Goal: Transaction & Acquisition: Purchase product/service

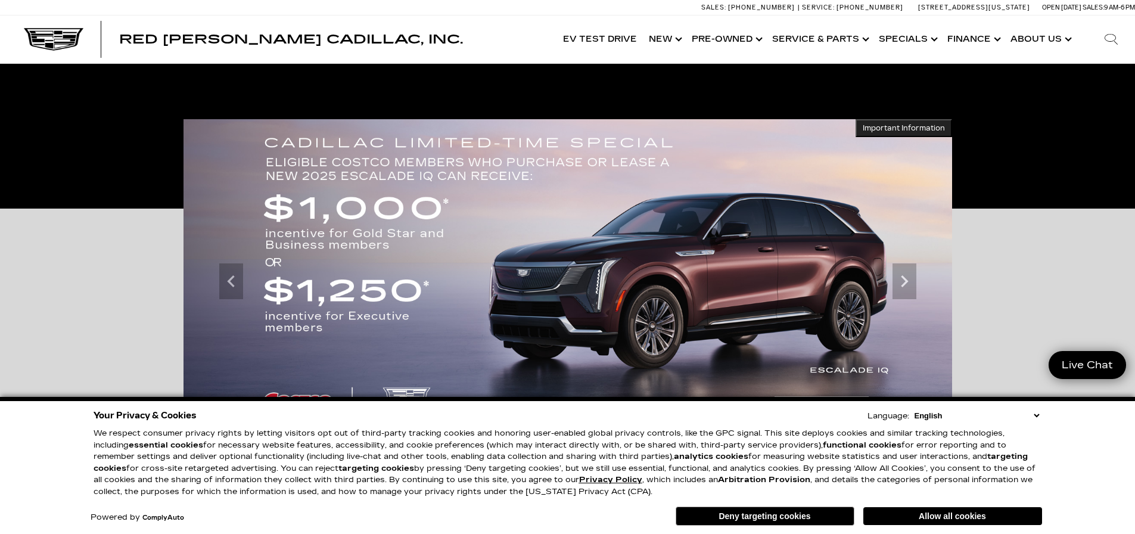
scroll to position [238, 0]
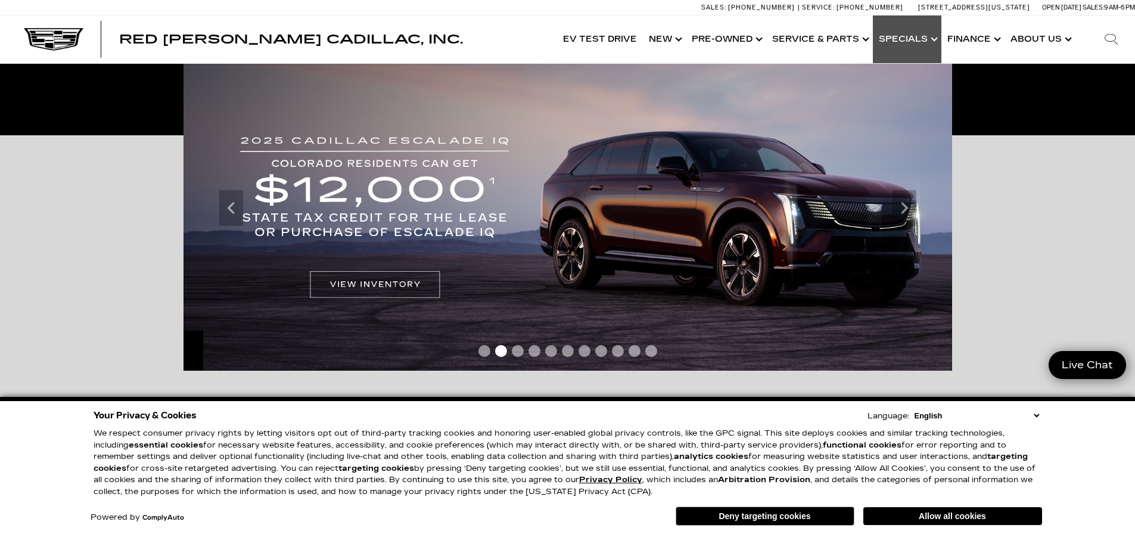
click at [922, 38] on link "Show Specials" at bounding box center [907, 39] width 69 height 48
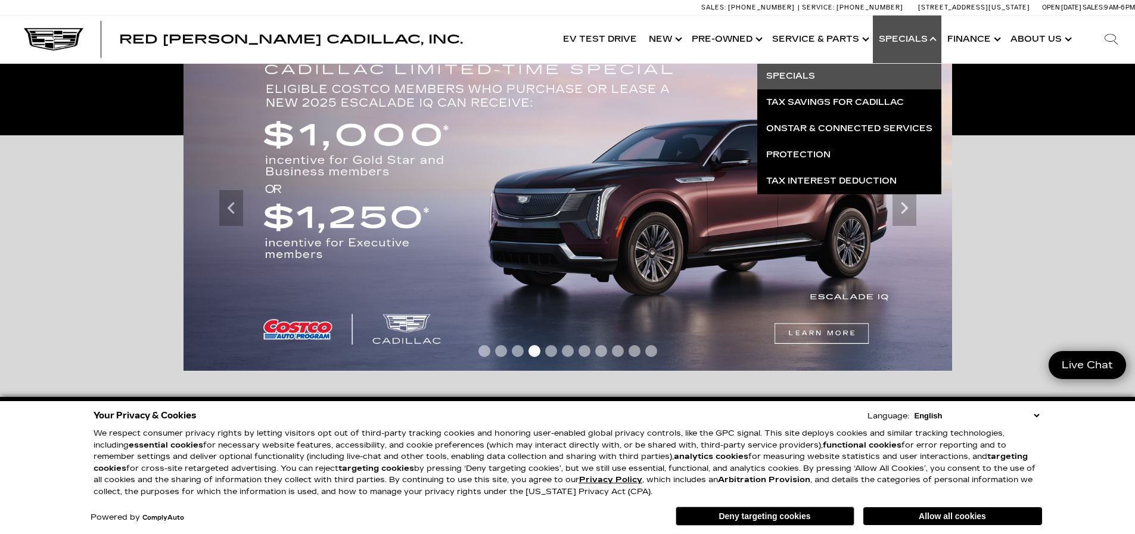
click at [790, 76] on link "Specials" at bounding box center [849, 76] width 184 height 26
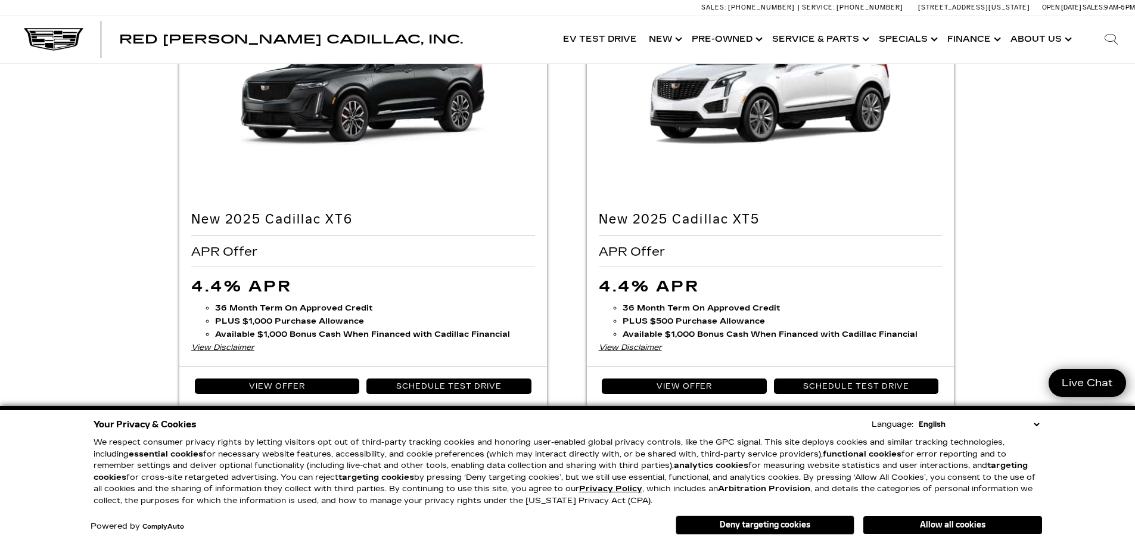
scroll to position [2502, 0]
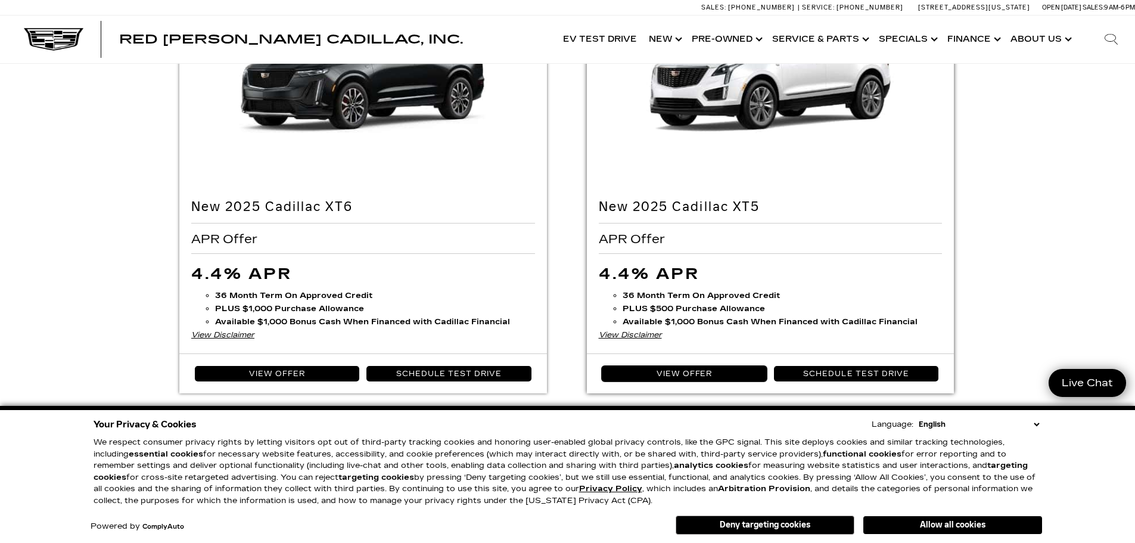
click at [690, 372] on link "View Offer" at bounding box center [684, 373] width 165 height 15
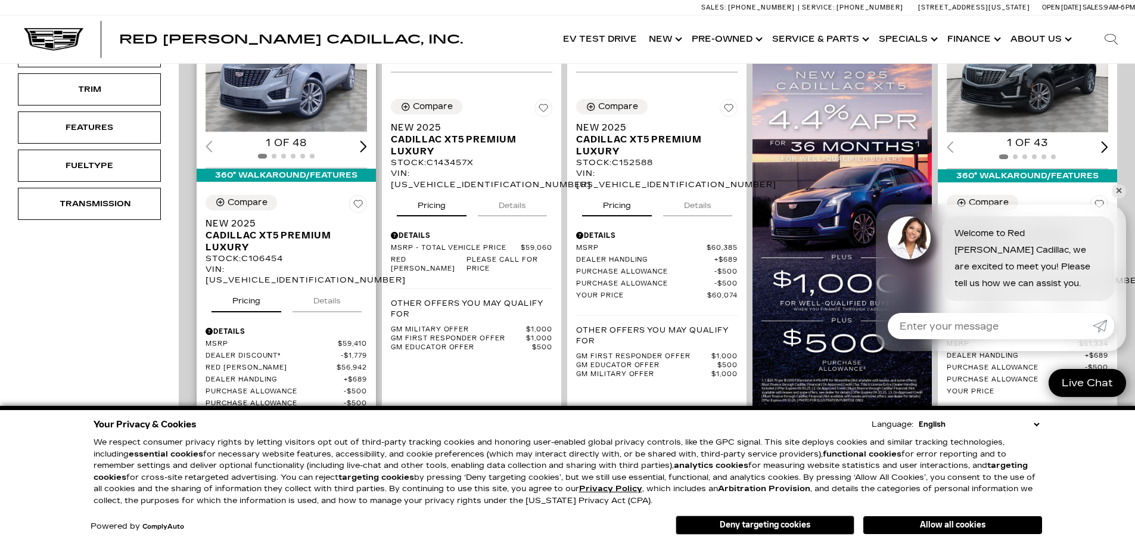
scroll to position [357, 0]
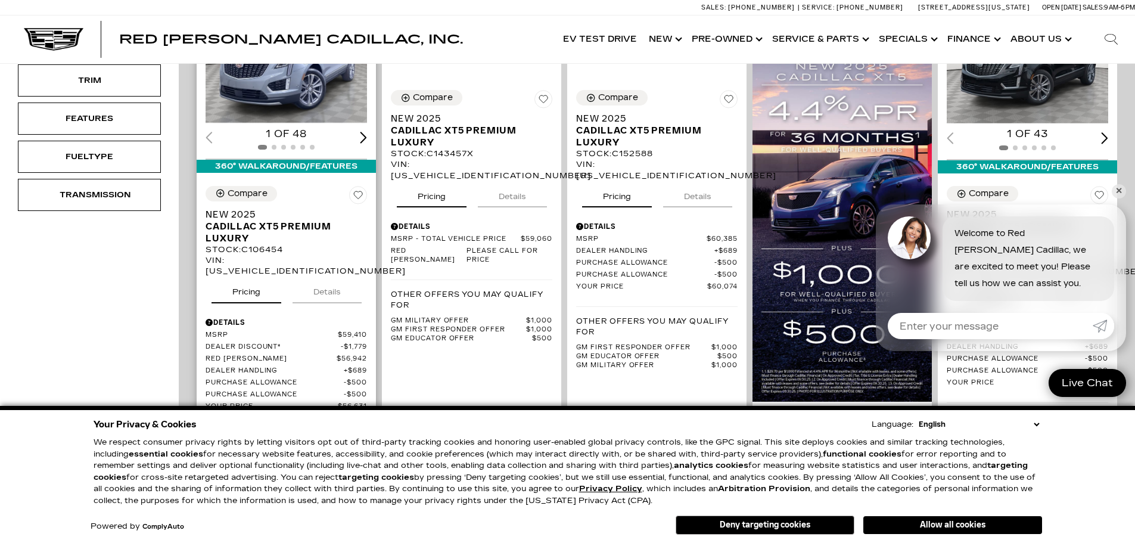
click at [279, 160] on div "360° WalkAround/Features" at bounding box center [286, 166] width 179 height 13
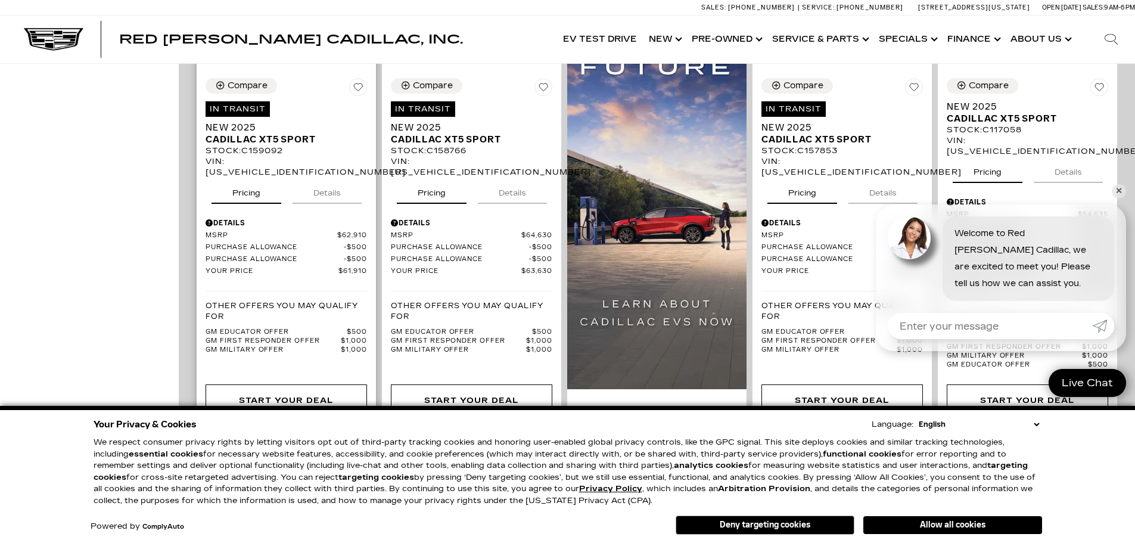
scroll to position [923, 0]
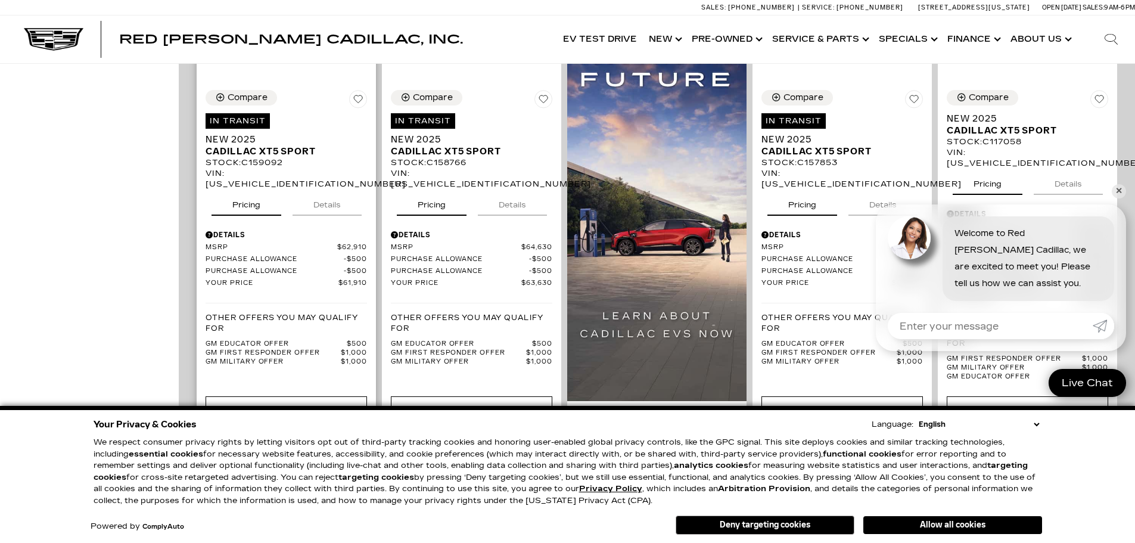
click at [324, 208] on button "Details" at bounding box center [326, 202] width 69 height 26
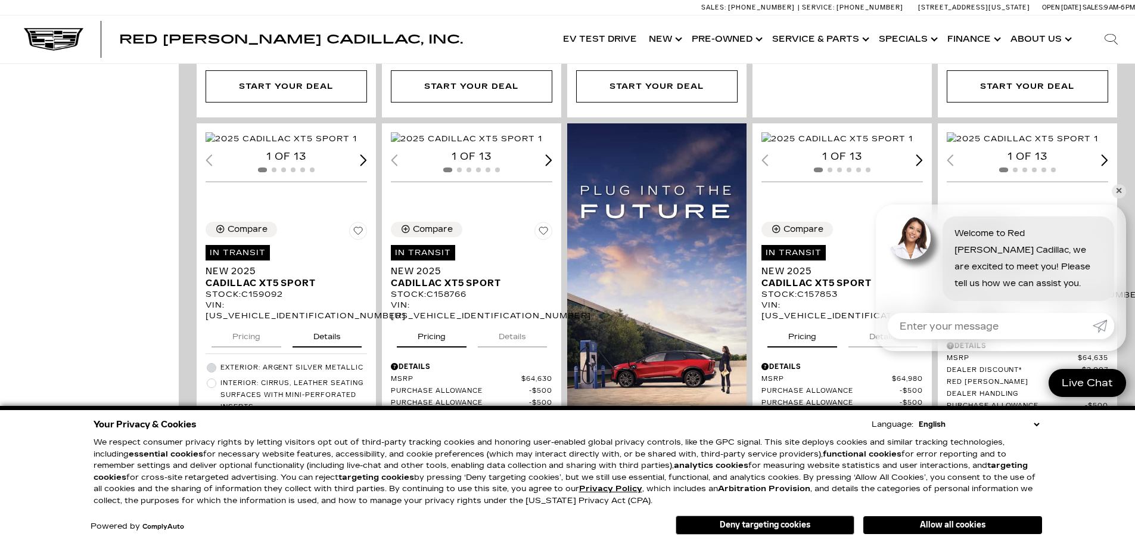
scroll to position [864, 0]
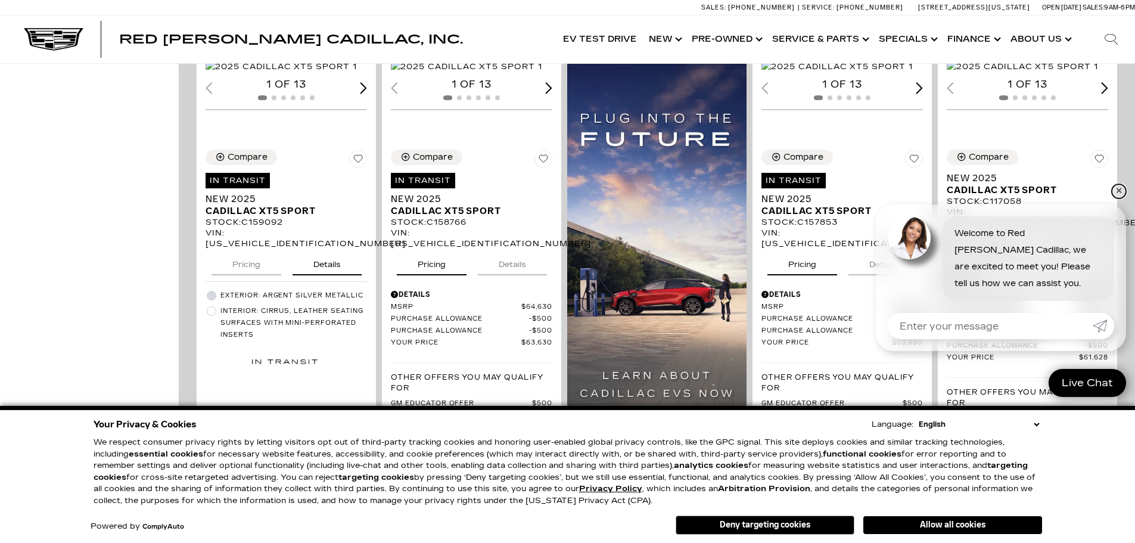
click at [1117, 189] on link "✕" at bounding box center [1119, 191] width 14 height 14
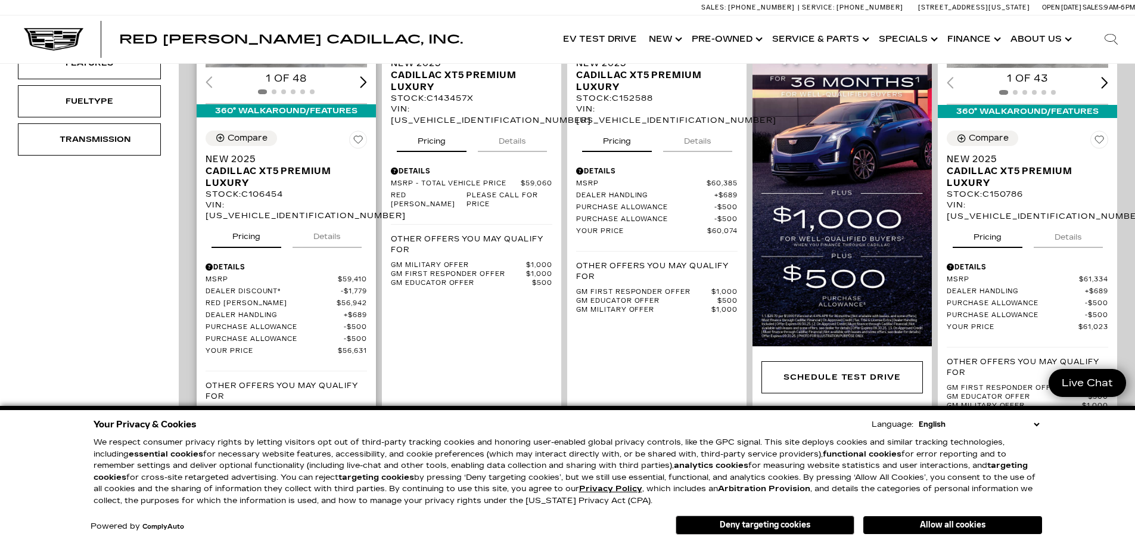
scroll to position [387, 0]
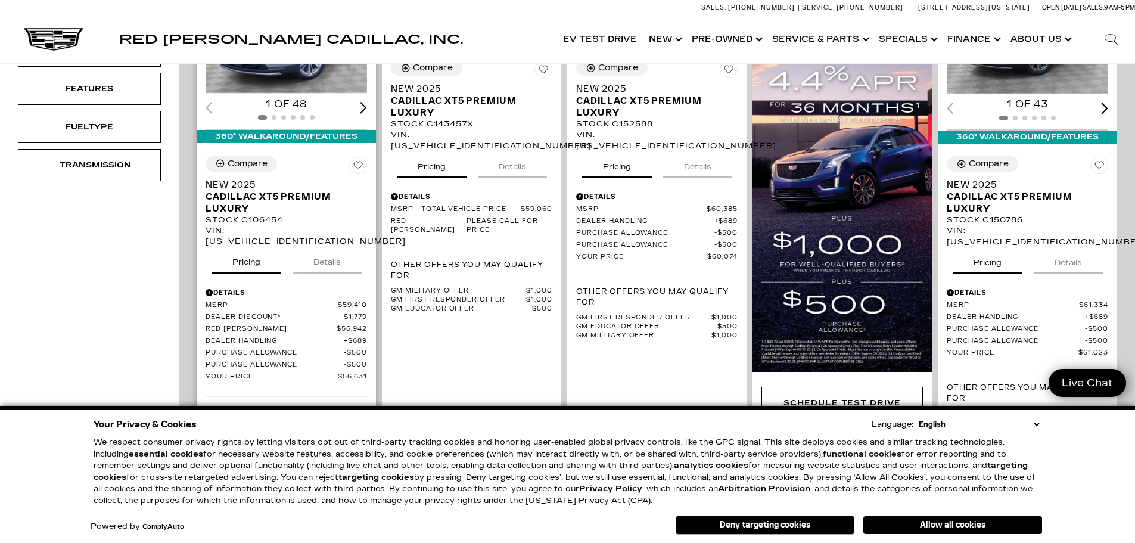
click at [326, 247] on button "Details" at bounding box center [326, 260] width 69 height 26
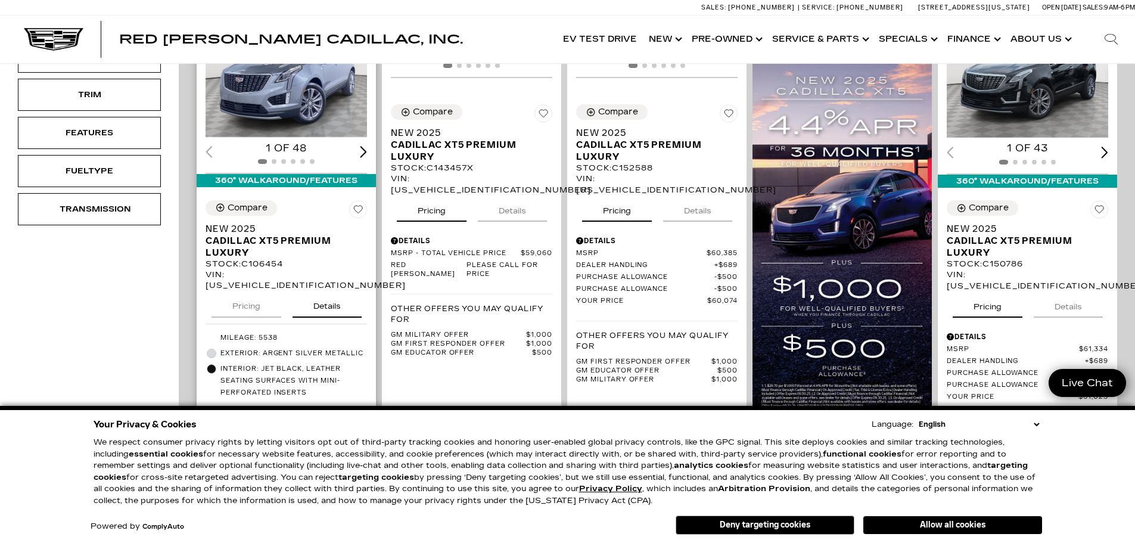
scroll to position [208, 0]
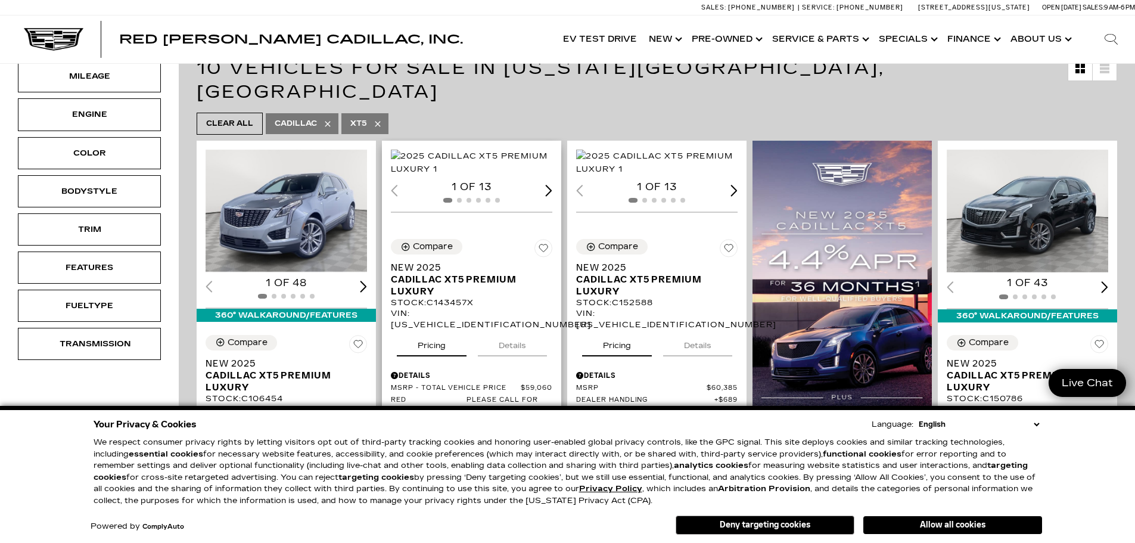
click at [484, 176] on img "1 / 2" at bounding box center [472, 163] width 163 height 26
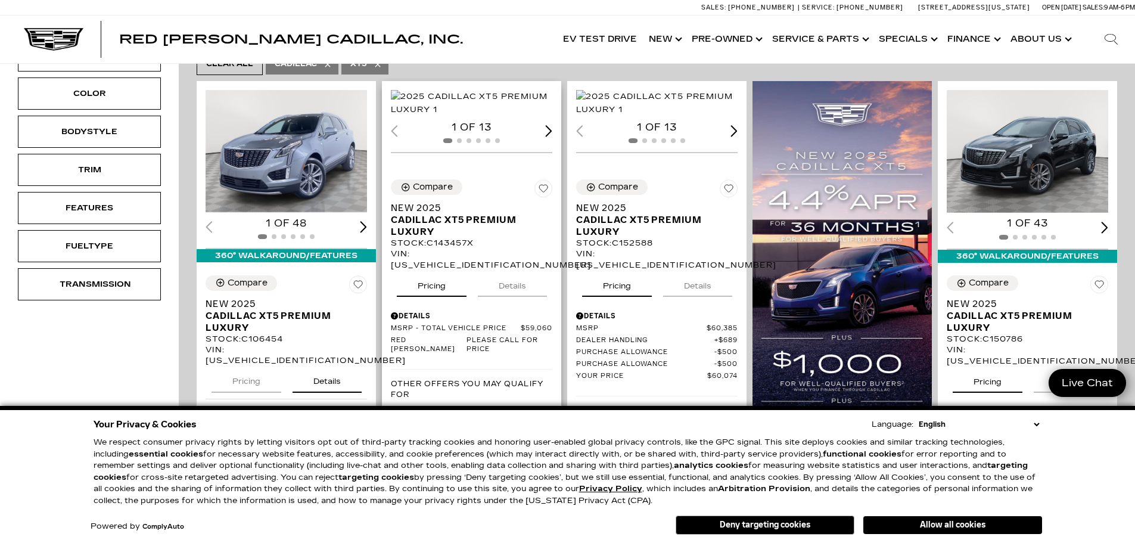
scroll to position [387, 0]
